Goal: Communication & Community: Ask a question

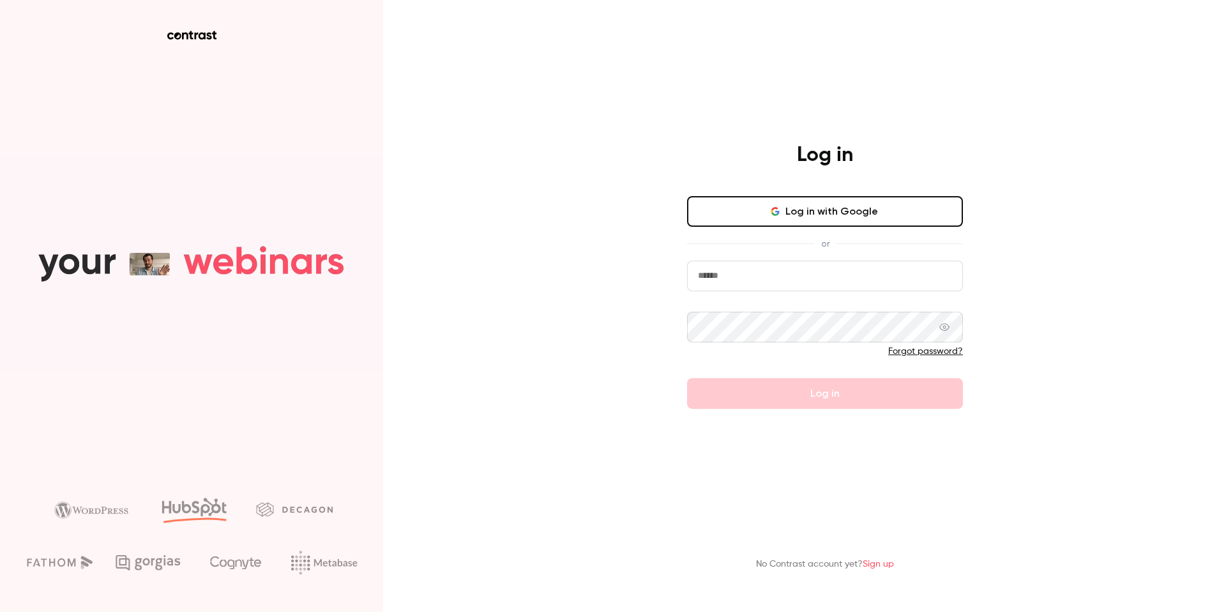
click at [765, 191] on div "Log in Log in with Google or Forgot password? Log in" at bounding box center [825, 275] width 332 height 266
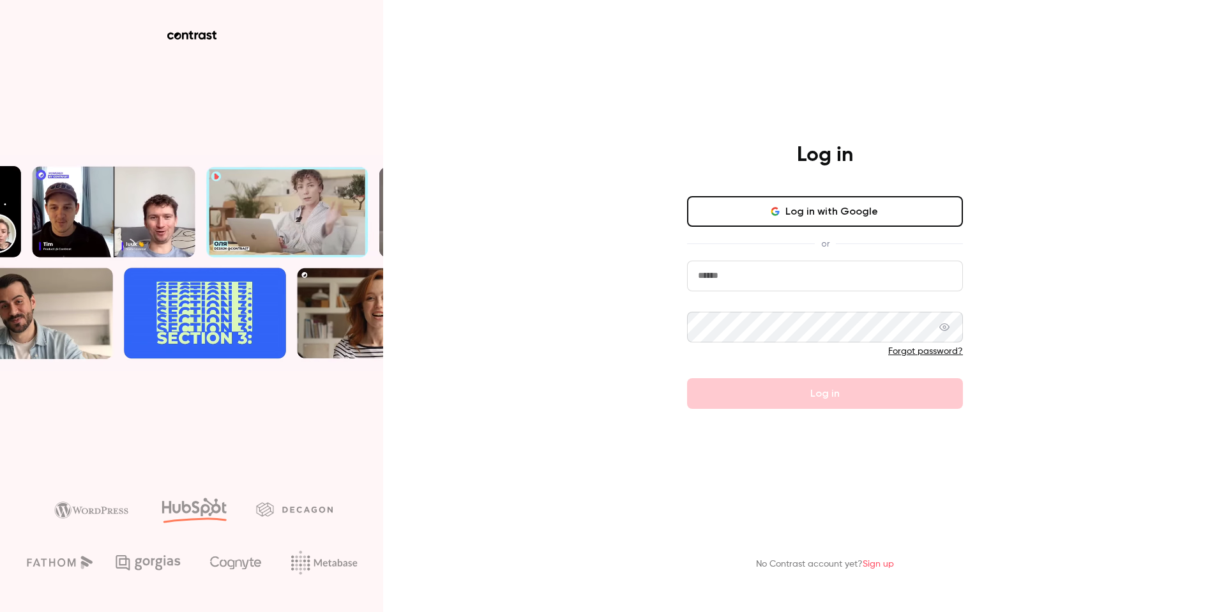
click at [743, 205] on button "Log in with Google" at bounding box center [825, 211] width 276 height 31
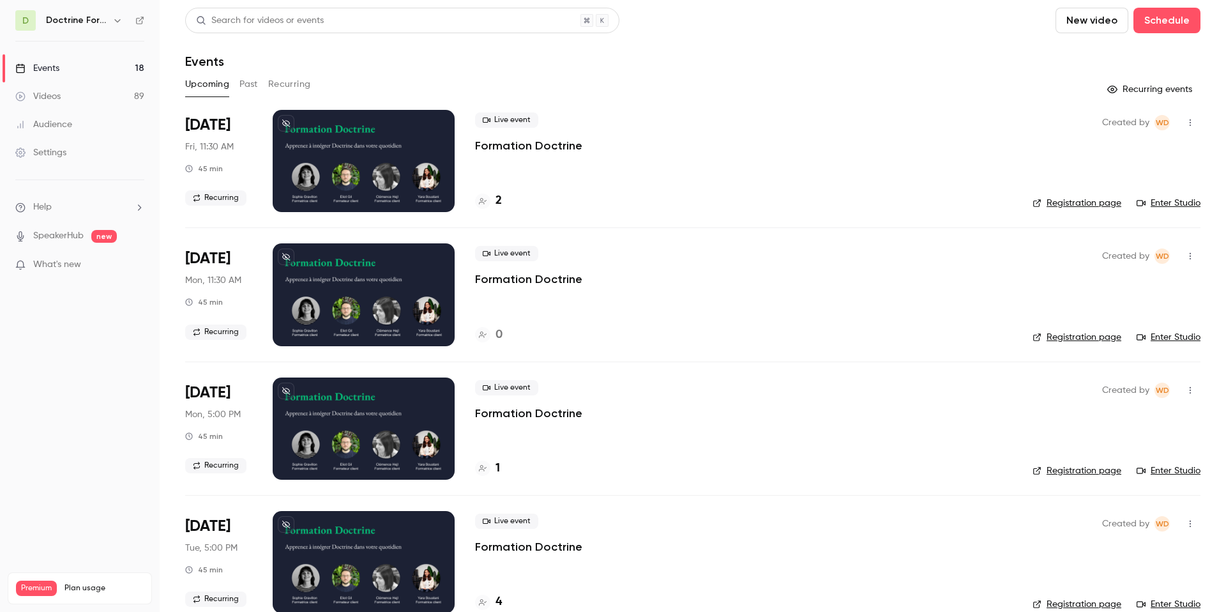
click at [53, 210] on li "Help" at bounding box center [79, 207] width 129 height 13
click at [185, 195] on link "Talk to us" at bounding box center [235, 193] width 140 height 34
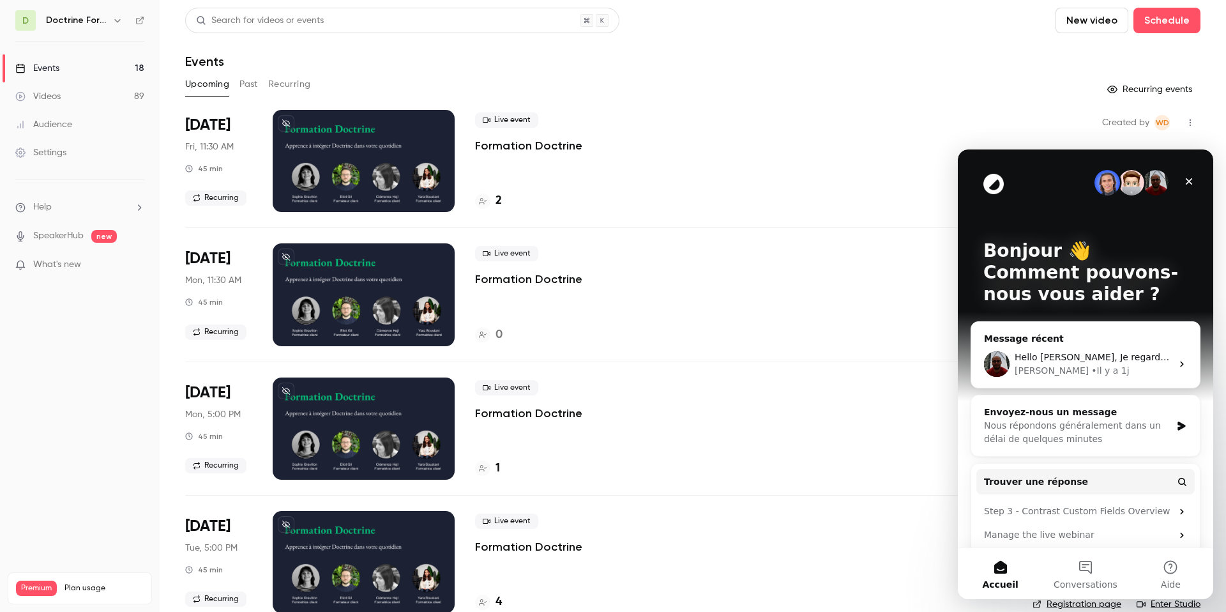
click at [1118, 356] on span "Hello Romain, Je regarde ce qu'il en est" at bounding box center [1123, 357] width 217 height 10
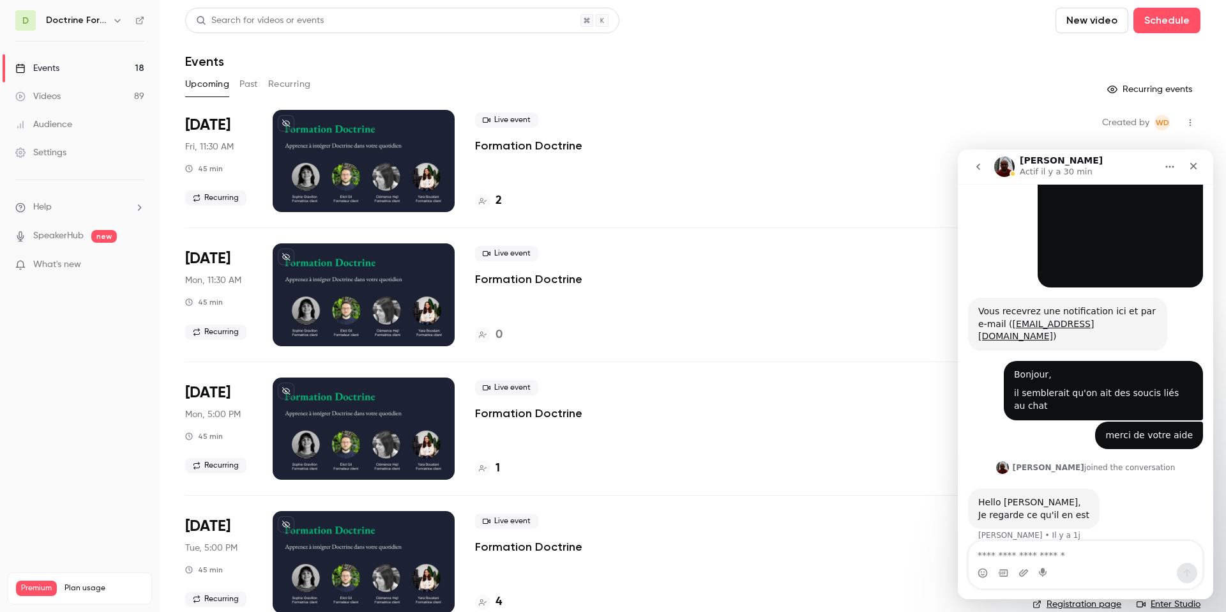
scroll to position [101, 0]
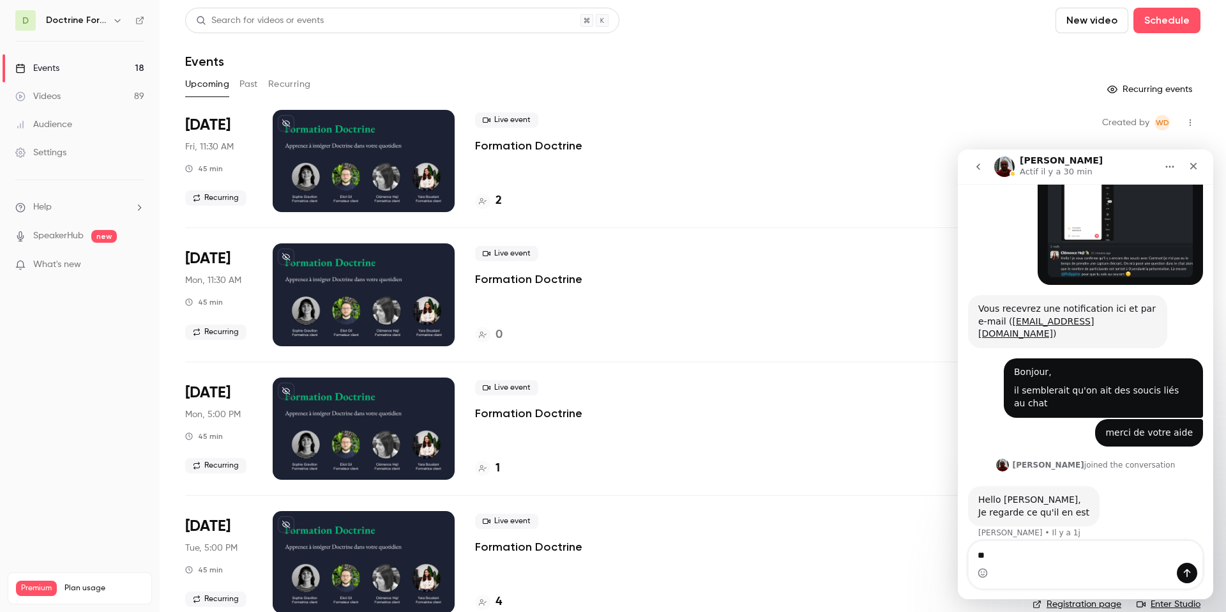
type textarea "*"
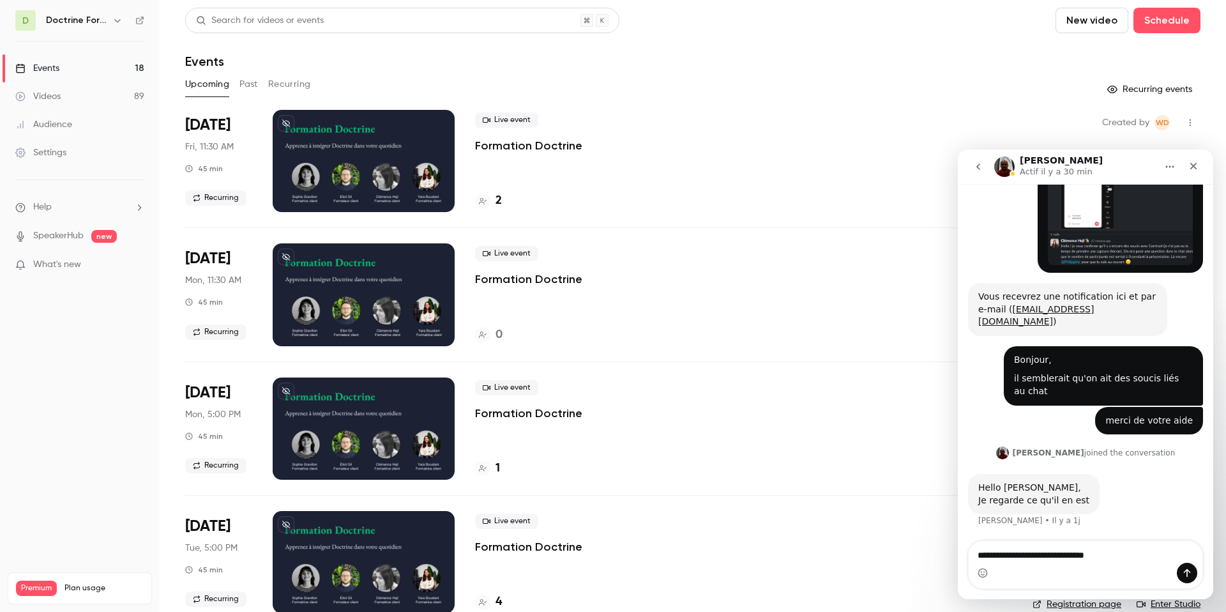
scroll to position [126, 0]
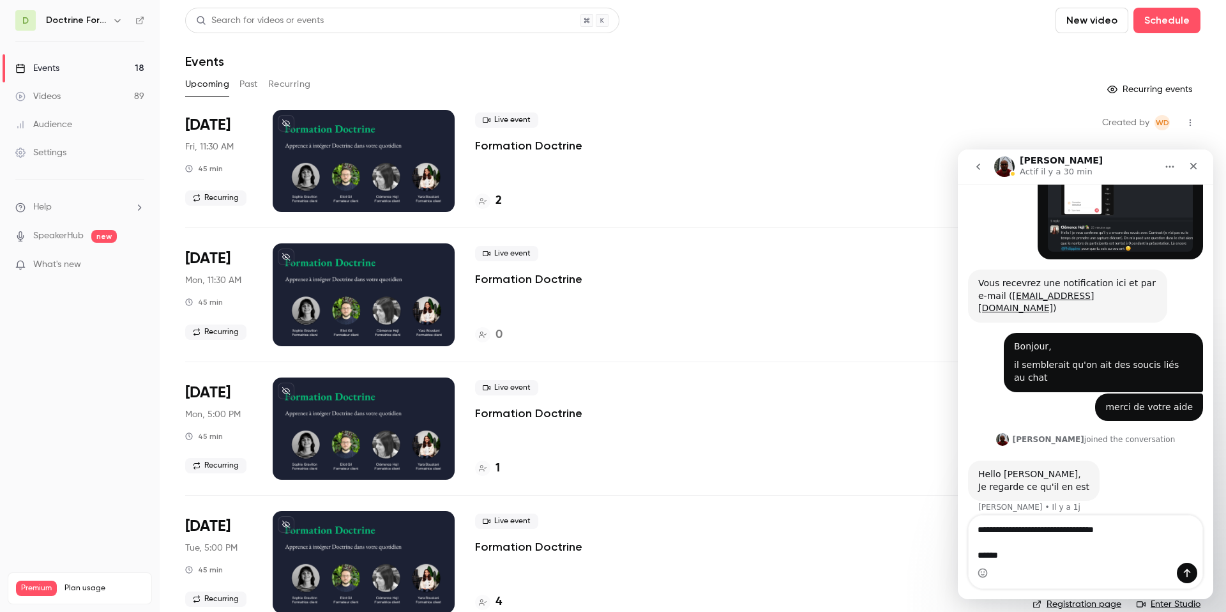
type textarea "**********"
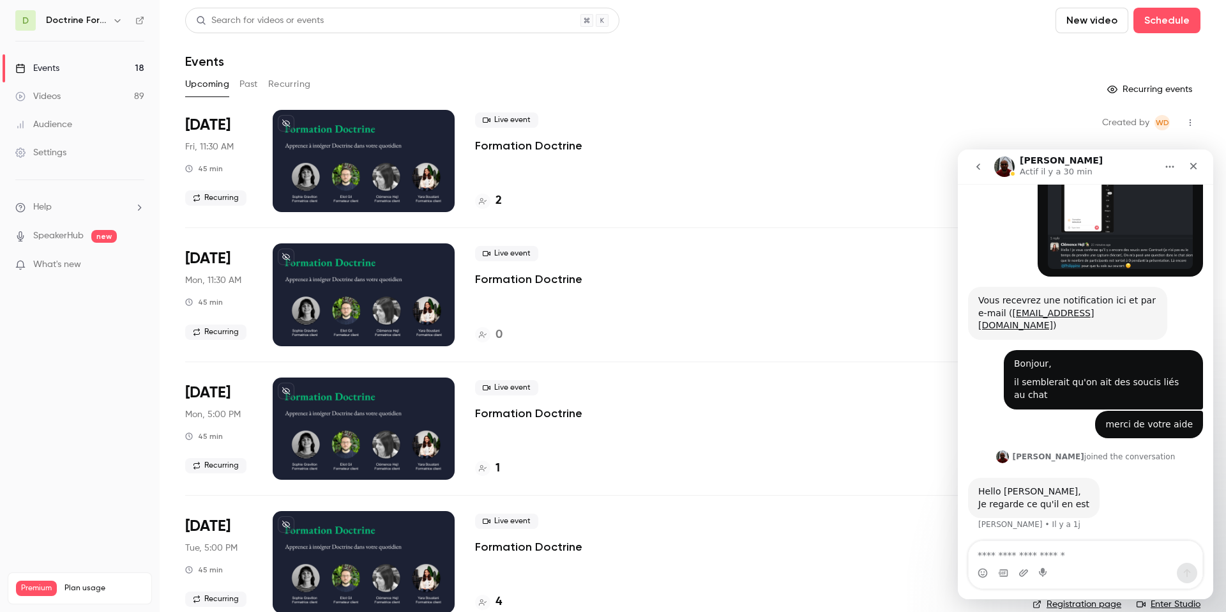
scroll to position [192, 0]
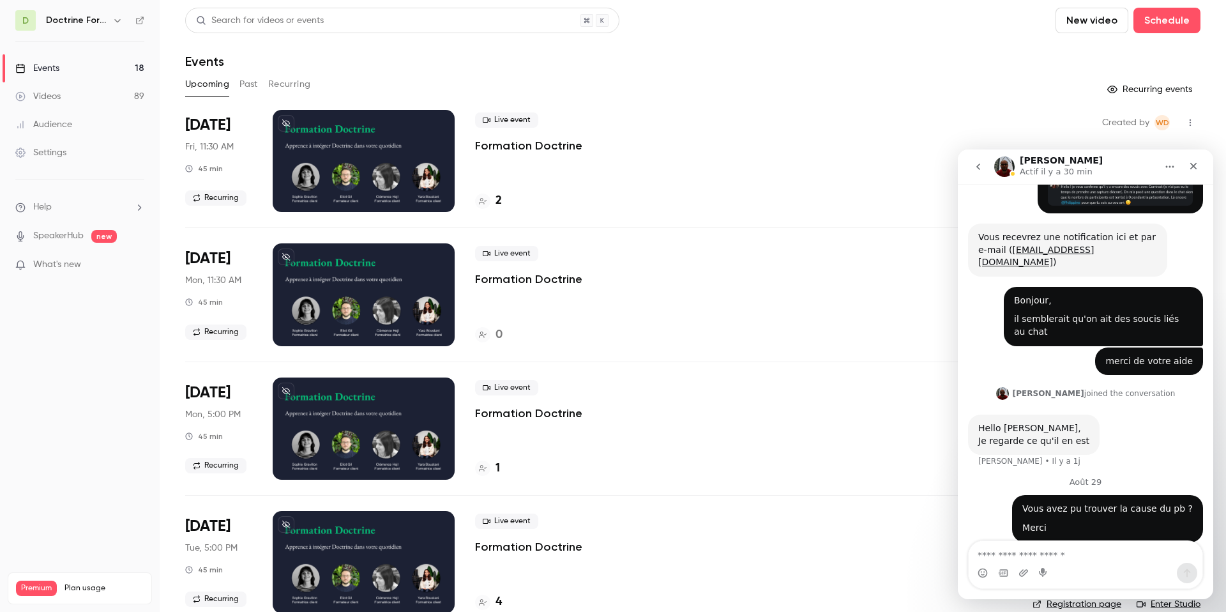
scroll to position [192, 0]
